Goal: Transaction & Acquisition: Obtain resource

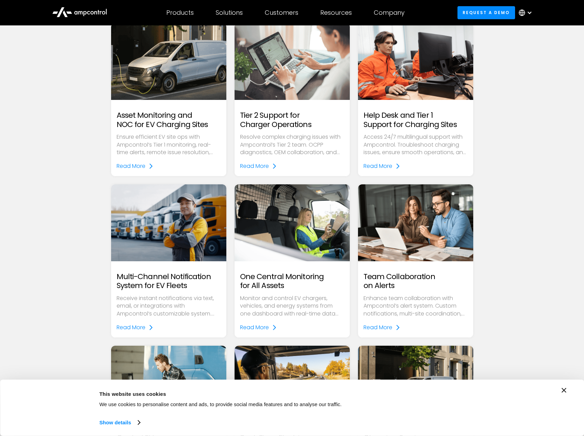
scroll to position [1133, 0]
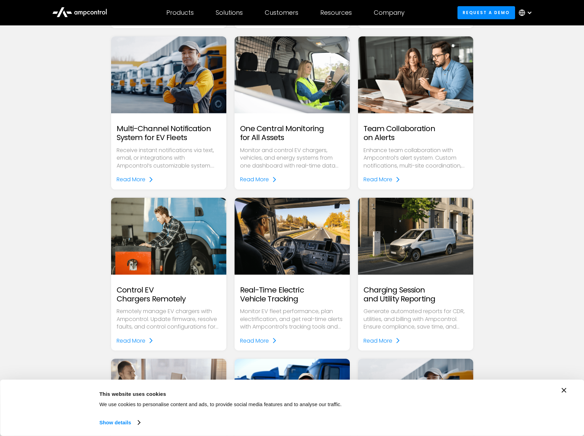
click at [154, 134] on h2 "Multi-Channel Notification System for EV Fleets" at bounding box center [169, 133] width 104 height 18
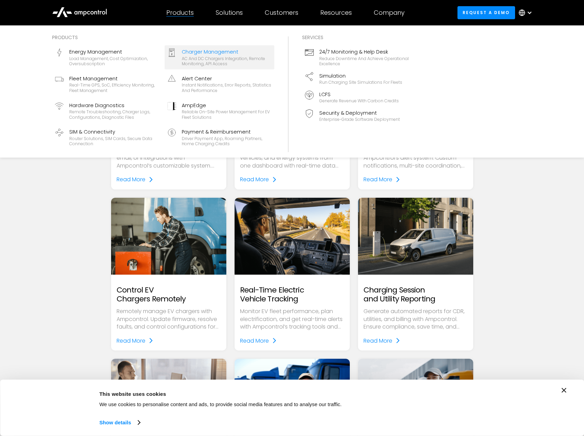
click at [204, 57] on div "AC and DC chargers integration, remote monitoring, API access" at bounding box center [227, 61] width 90 height 11
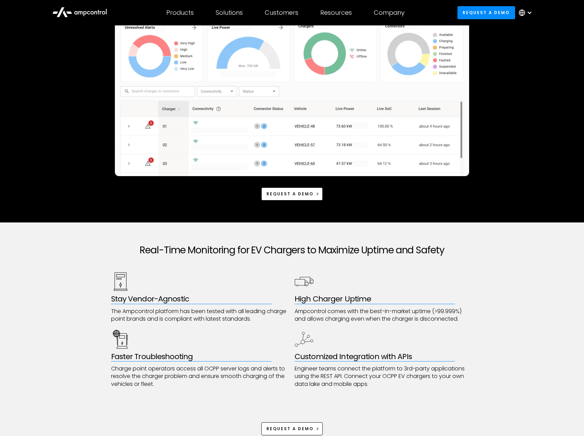
scroll to position [77, 0]
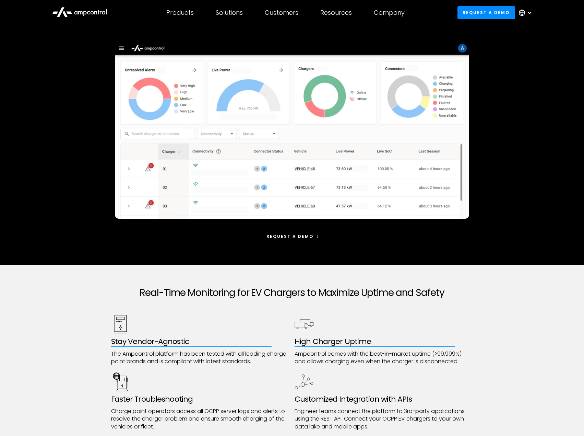
click at [301, 236] on div "Request a demo" at bounding box center [290, 236] width 47 height 6
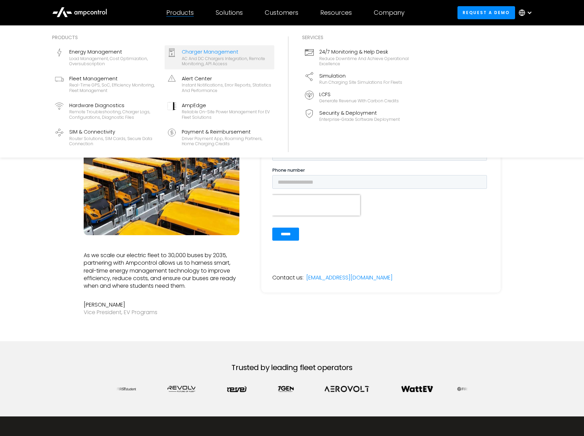
click at [190, 59] on div "AC and DC chargers integration, remote monitoring, API access" at bounding box center [227, 61] width 90 height 11
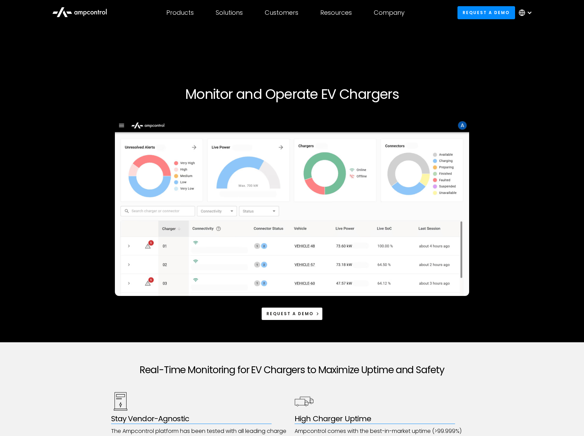
click at [162, 207] on img at bounding box center [292, 207] width 355 height 177
click at [123, 126] on img at bounding box center [292, 207] width 355 height 177
click at [462, 125] on img at bounding box center [292, 207] width 355 height 177
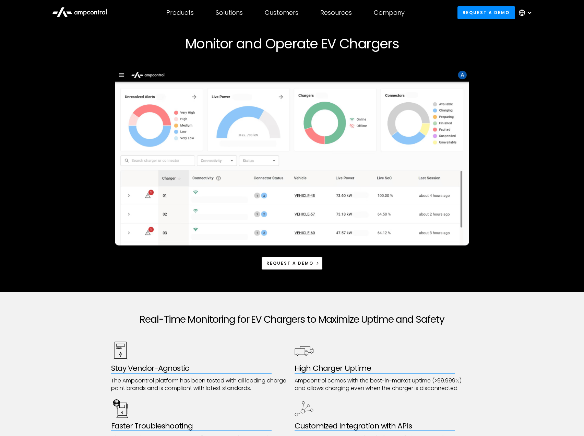
scroll to position [34, 0]
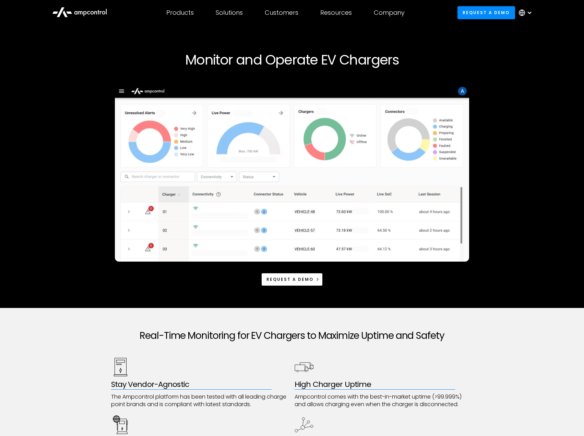
click at [534, 13] on div at bounding box center [528, 12] width 24 height 21
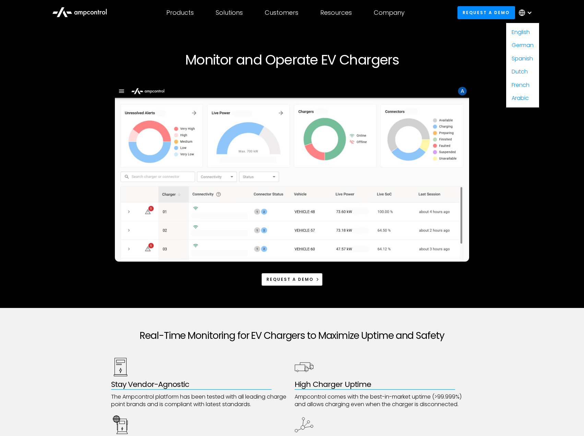
click at [452, 65] on h1 "Monitor and Operate EV Chargers" at bounding box center [292, 59] width 417 height 16
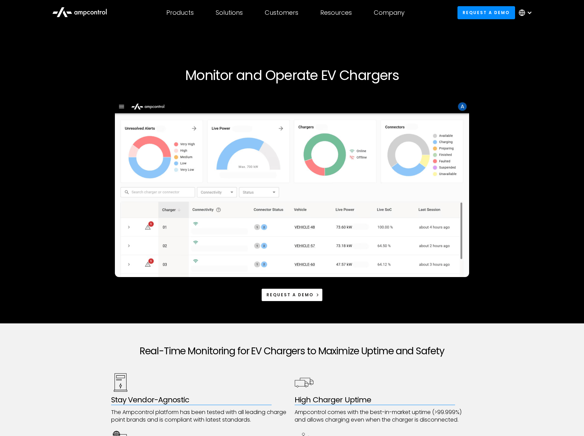
scroll to position [0, 0]
